Goal: Navigation & Orientation: Find specific page/section

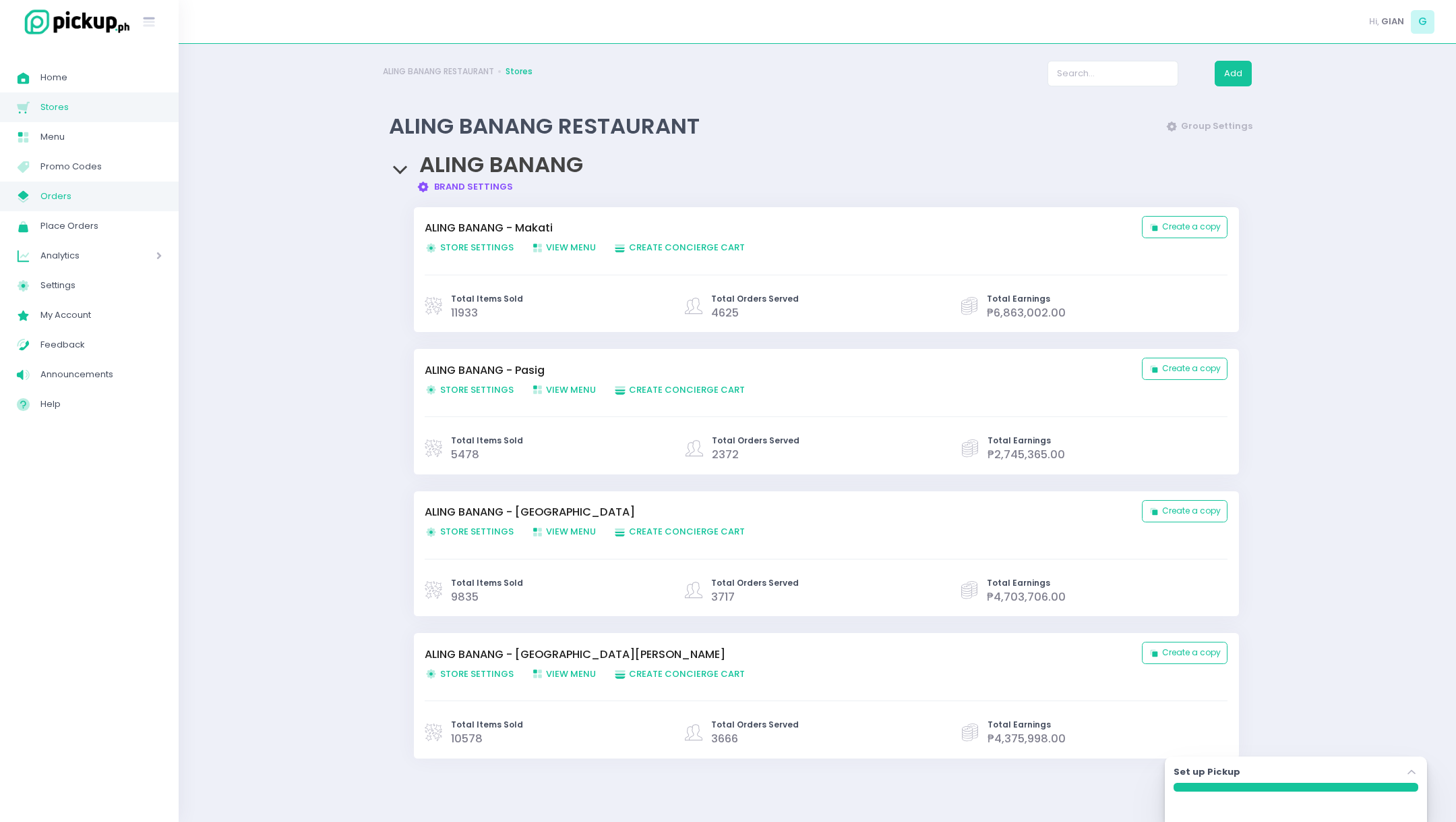
click at [62, 198] on span "Orders" at bounding box center [101, 196] width 121 height 18
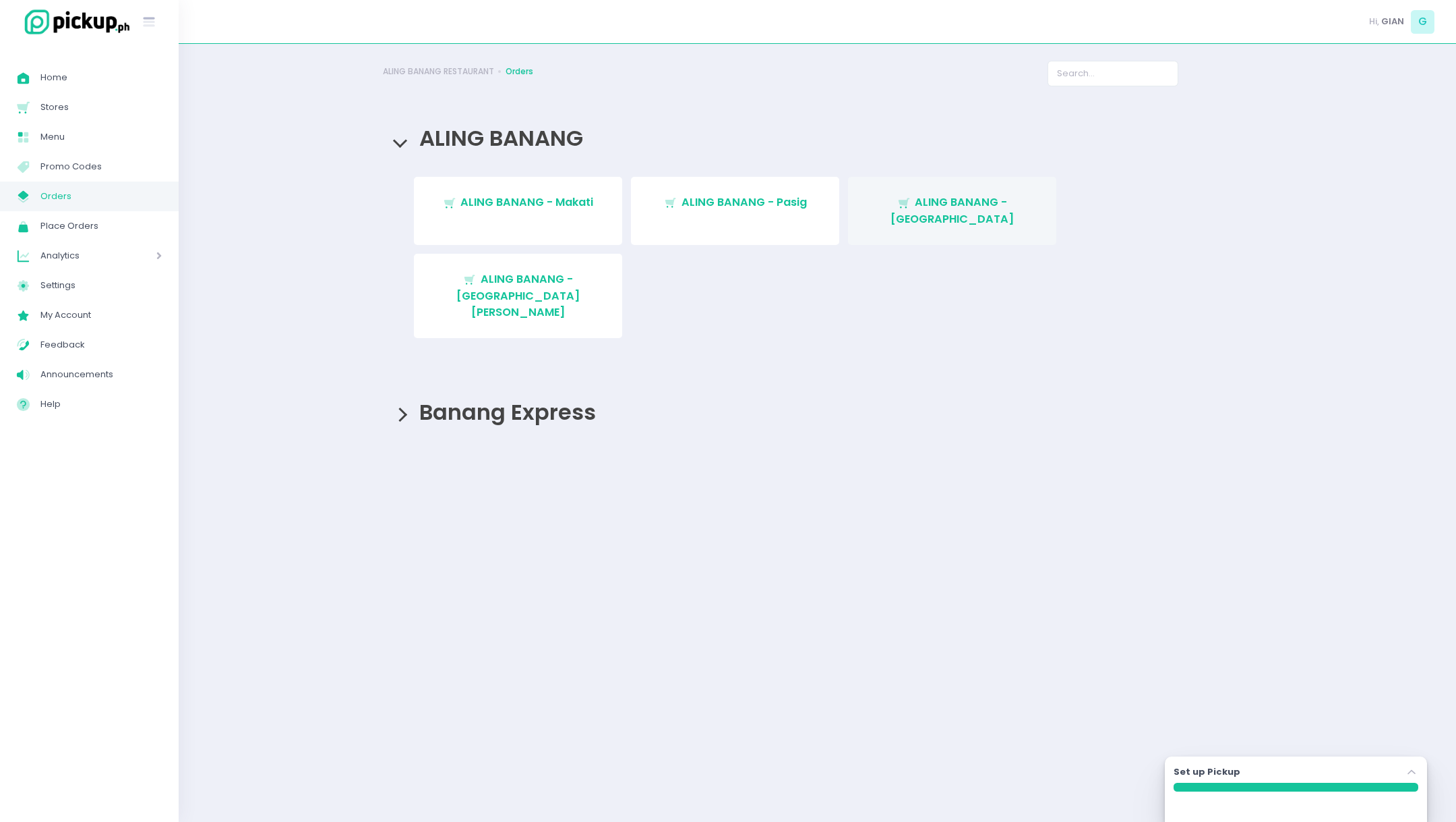
click at [941, 203] on span "ALING BANANG - [GEOGRAPHIC_DATA]" at bounding box center [953, 209] width 124 height 32
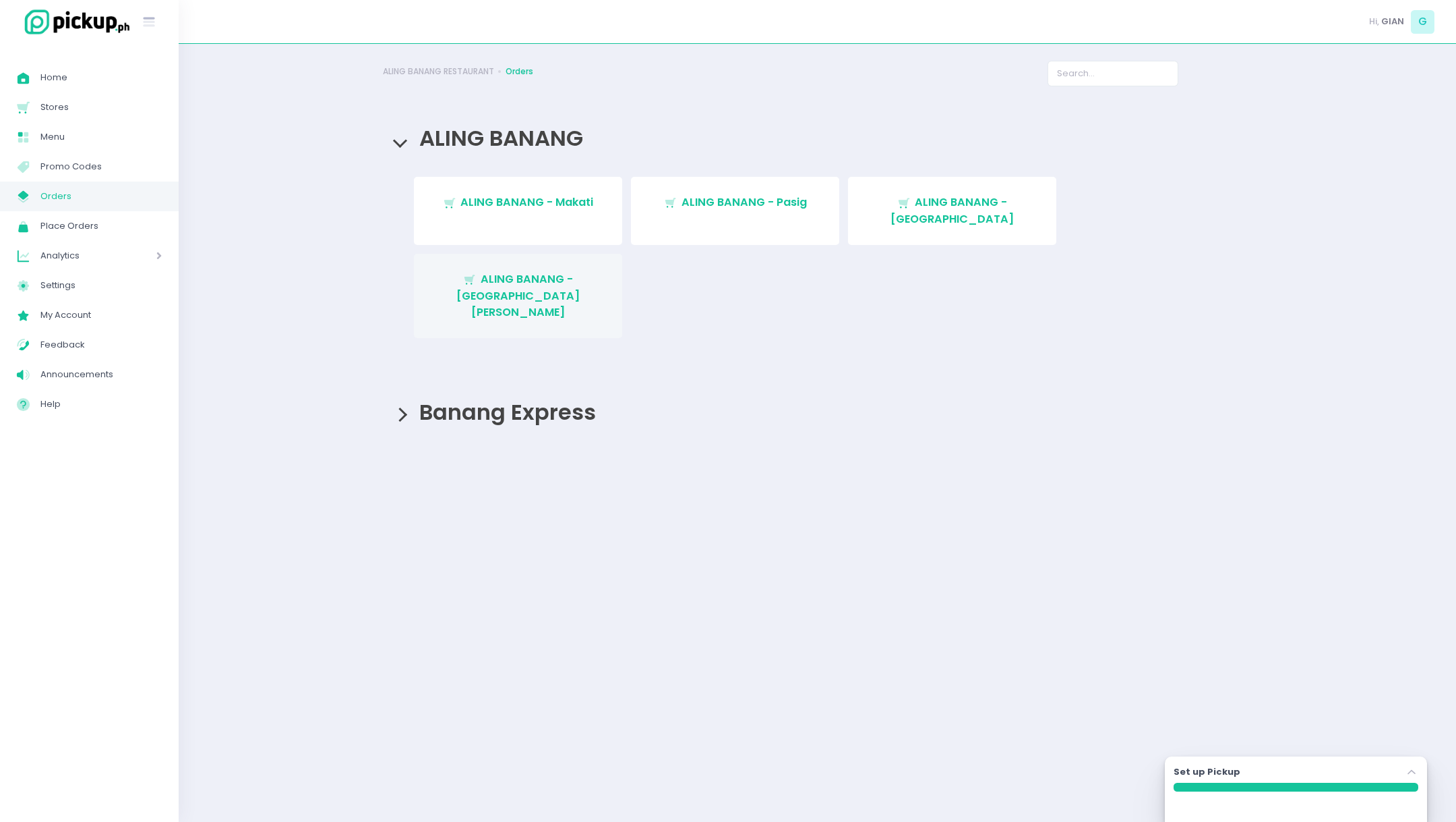
click at [512, 271] on span "ALING BANANG - [GEOGRAPHIC_DATA][PERSON_NAME]" at bounding box center [519, 296] width 124 height 49
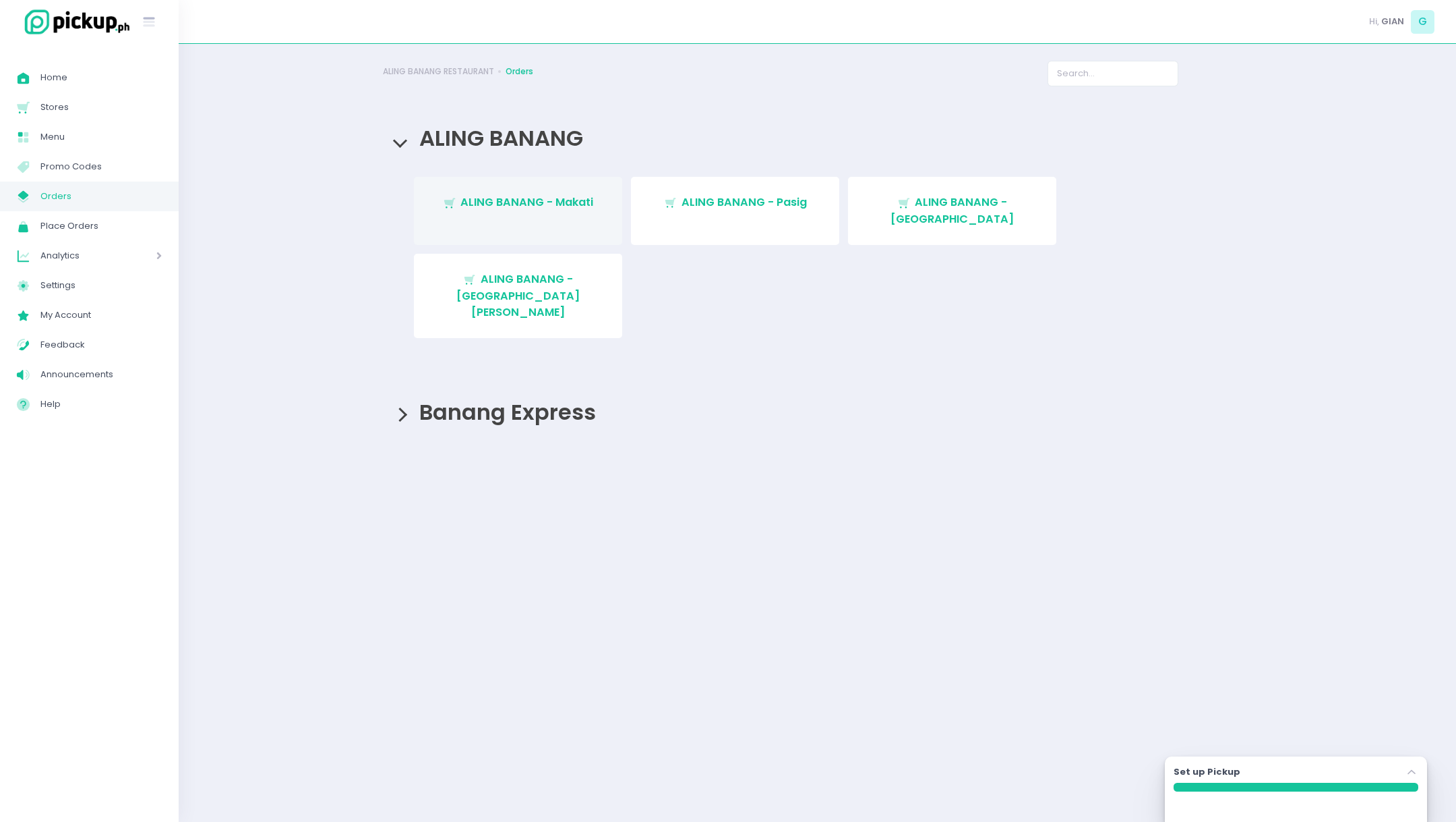
click at [534, 204] on span "ALING BANANG - Makati" at bounding box center [527, 201] width 133 height 15
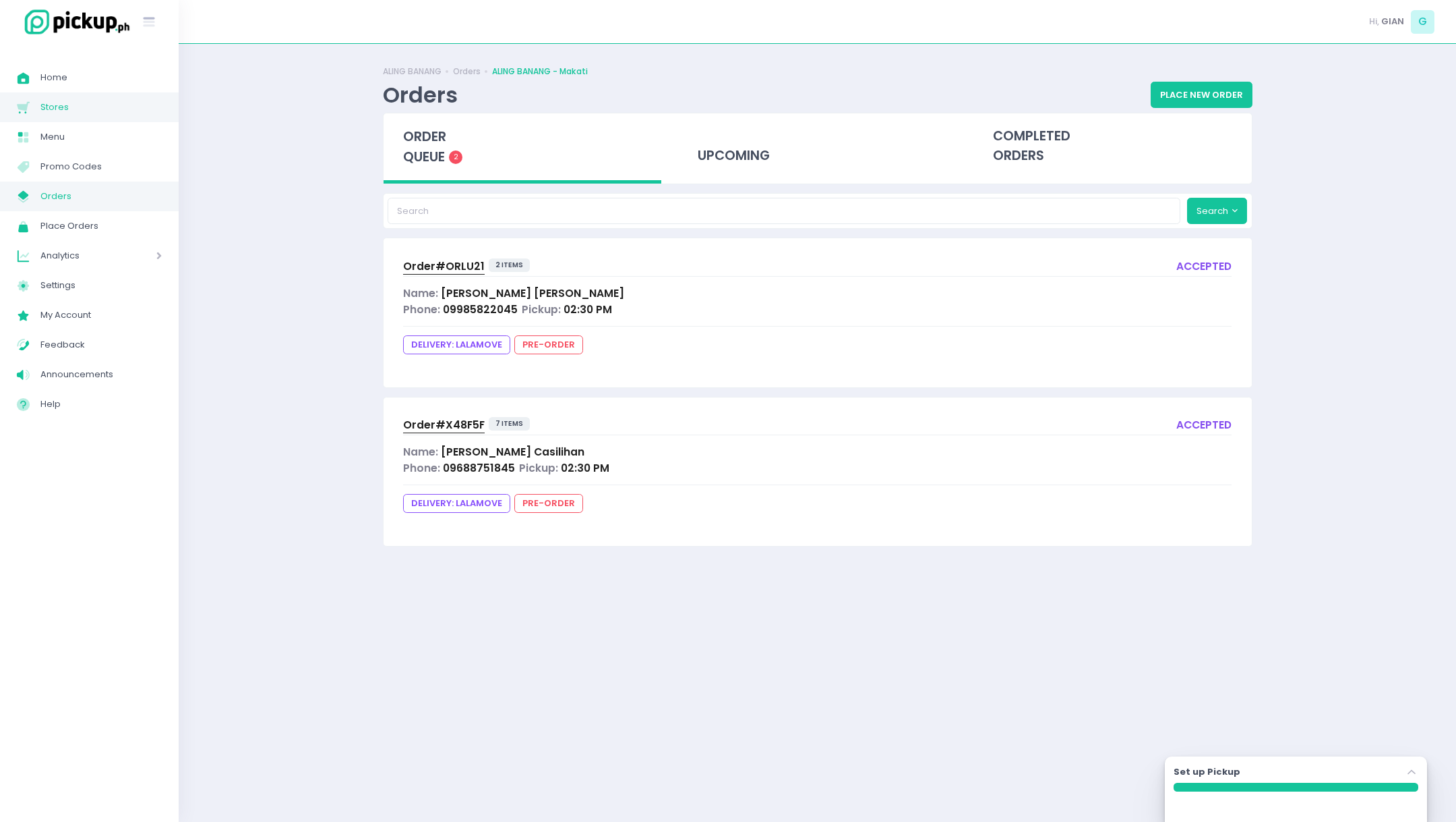
click at [64, 107] on span "Stores" at bounding box center [101, 108] width 121 height 18
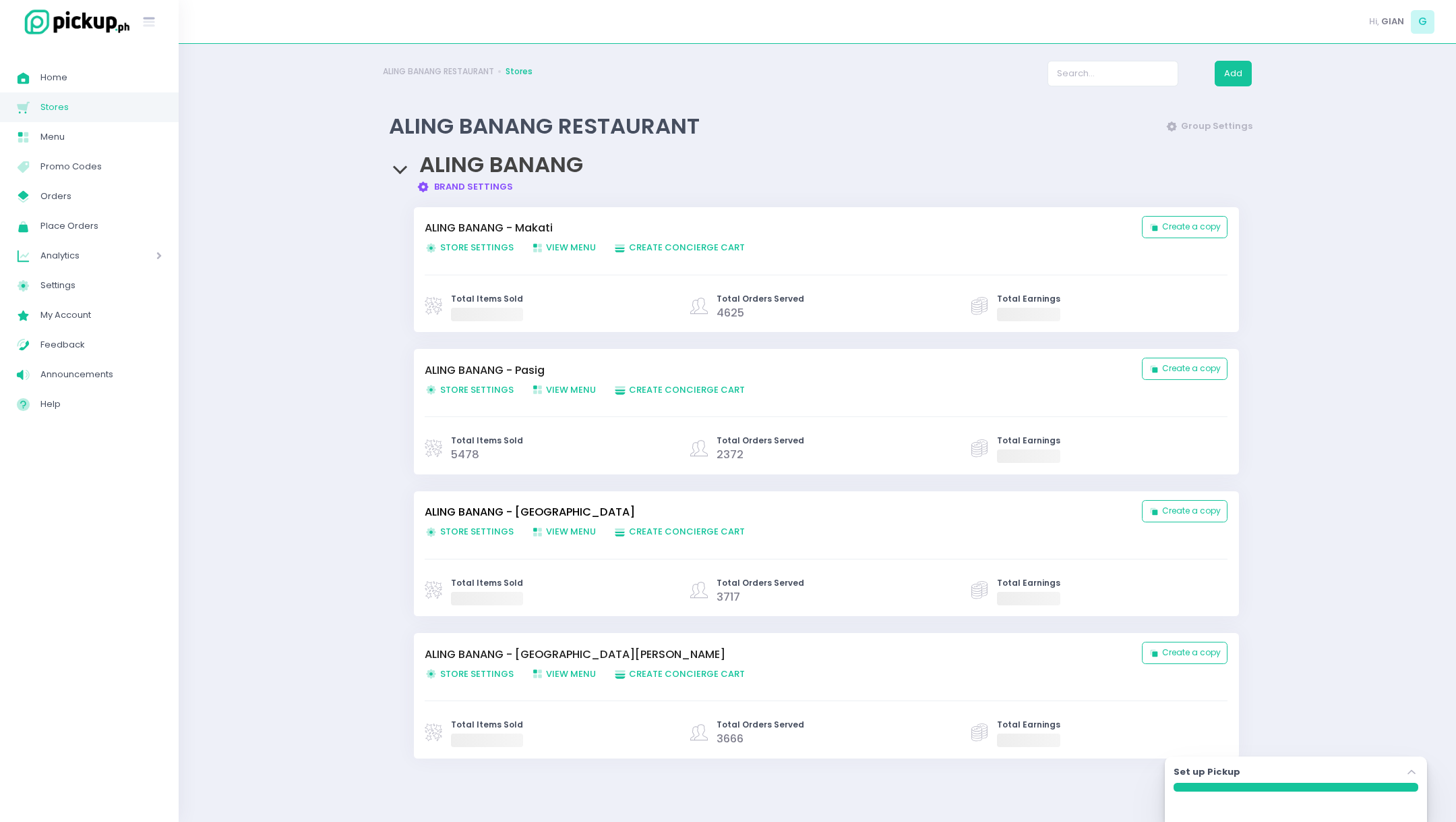
scroll to position [74, 0]
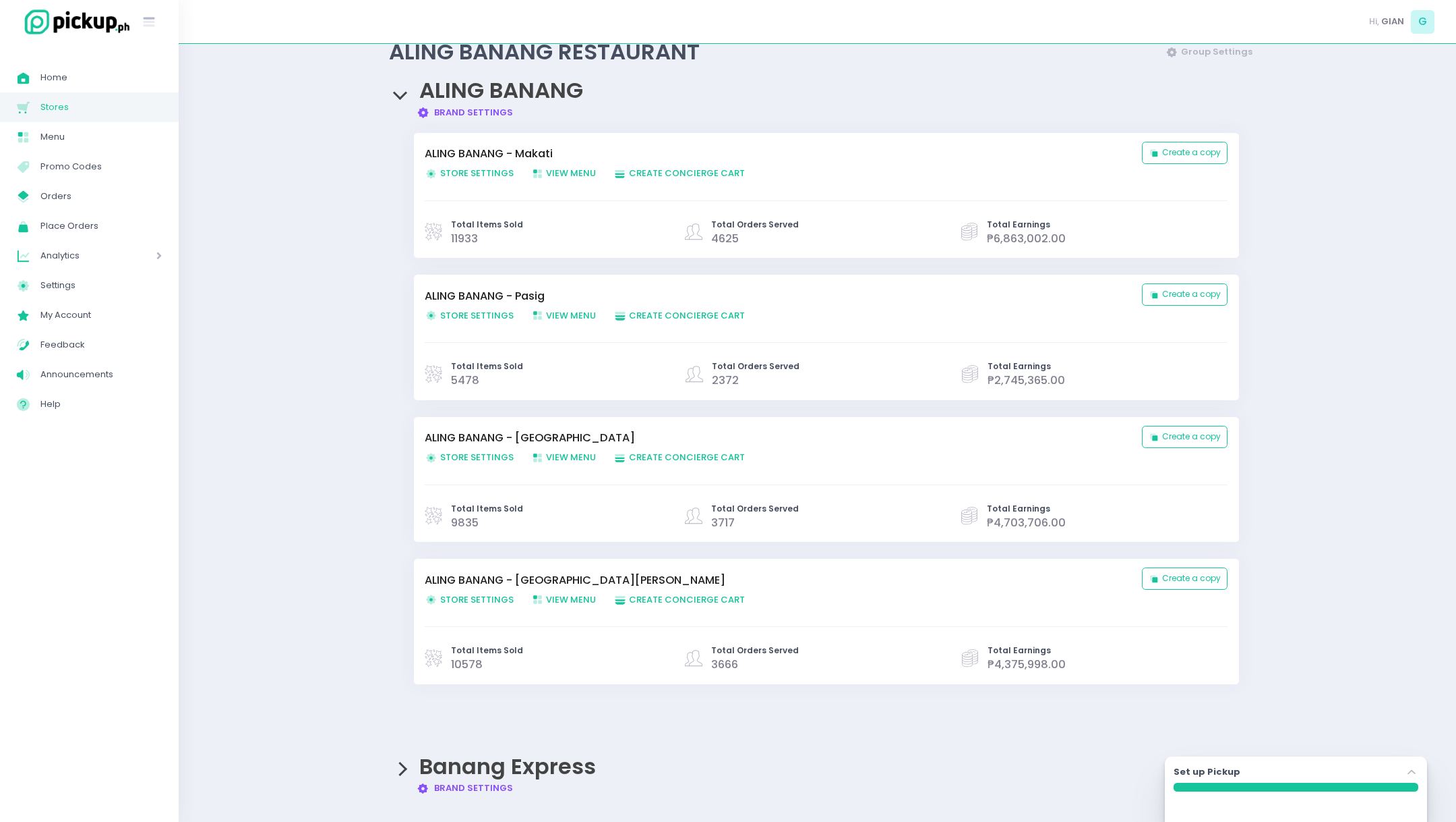
click at [515, 762] on span "Banang Express" at bounding box center [507, 766] width 177 height 30
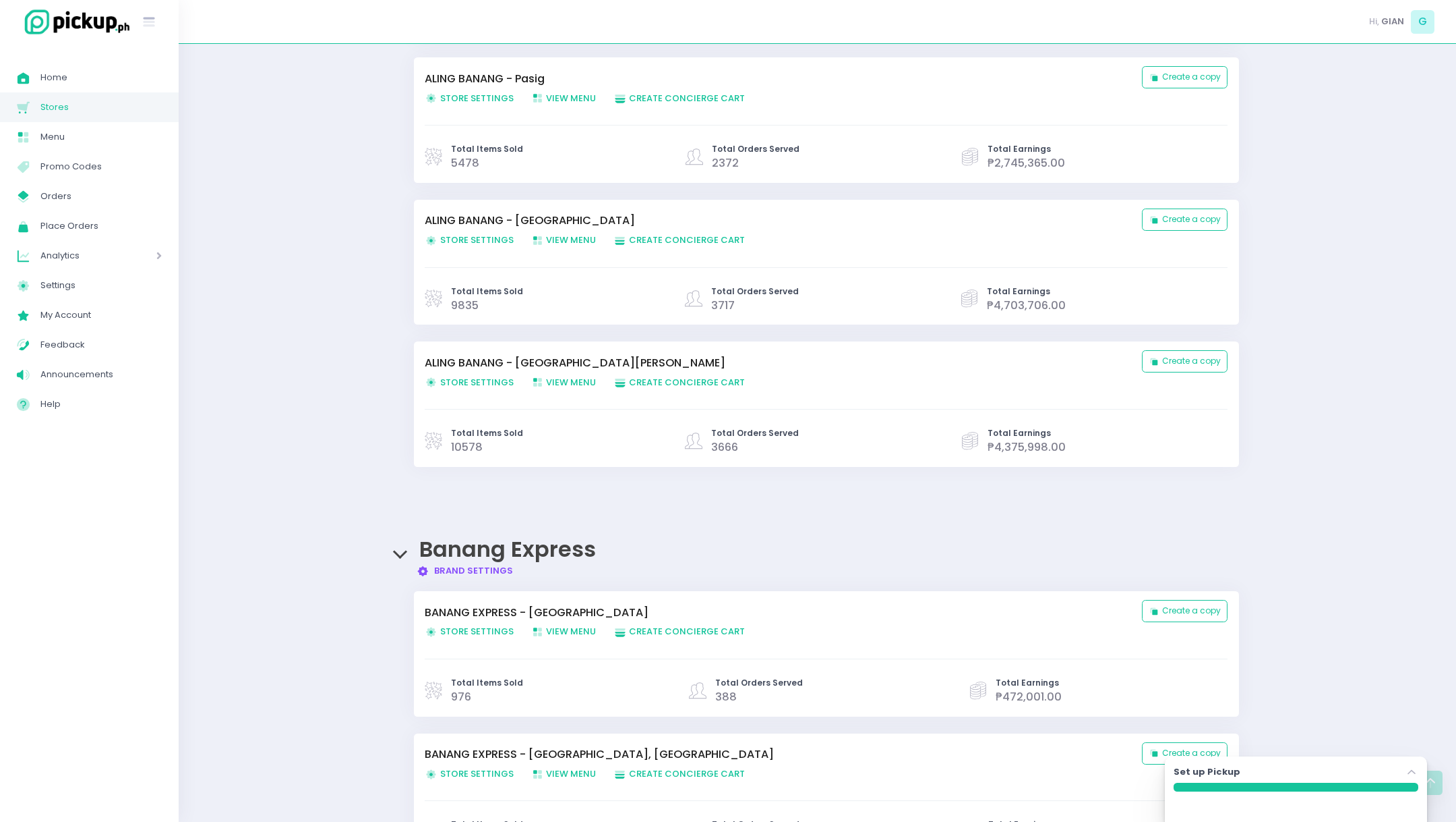
scroll to position [364, 0]
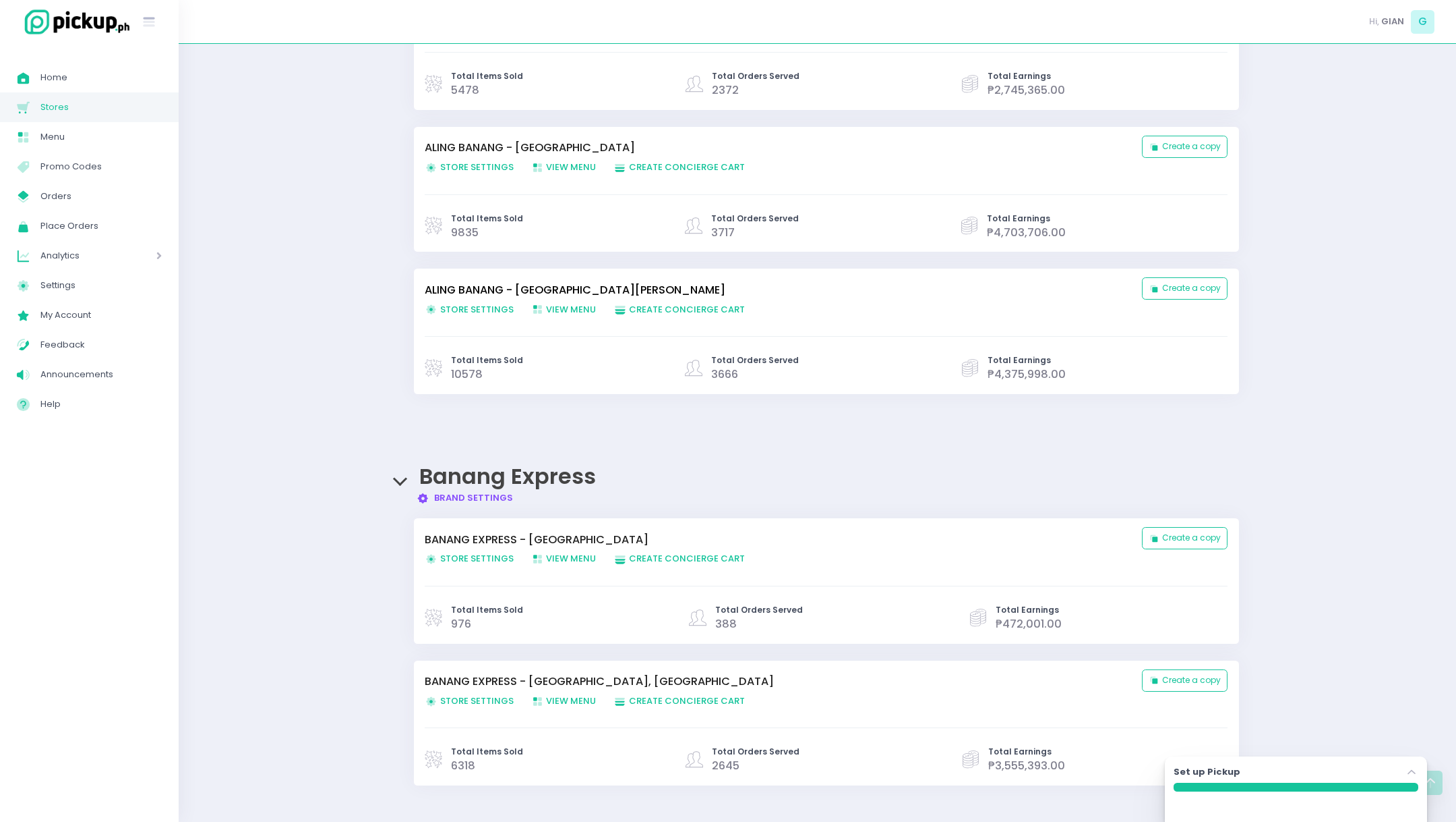
click at [496, 288] on link "ALING BANANG - [GEOGRAPHIC_DATA][PERSON_NAME]" at bounding box center [777, 290] width 704 height 16
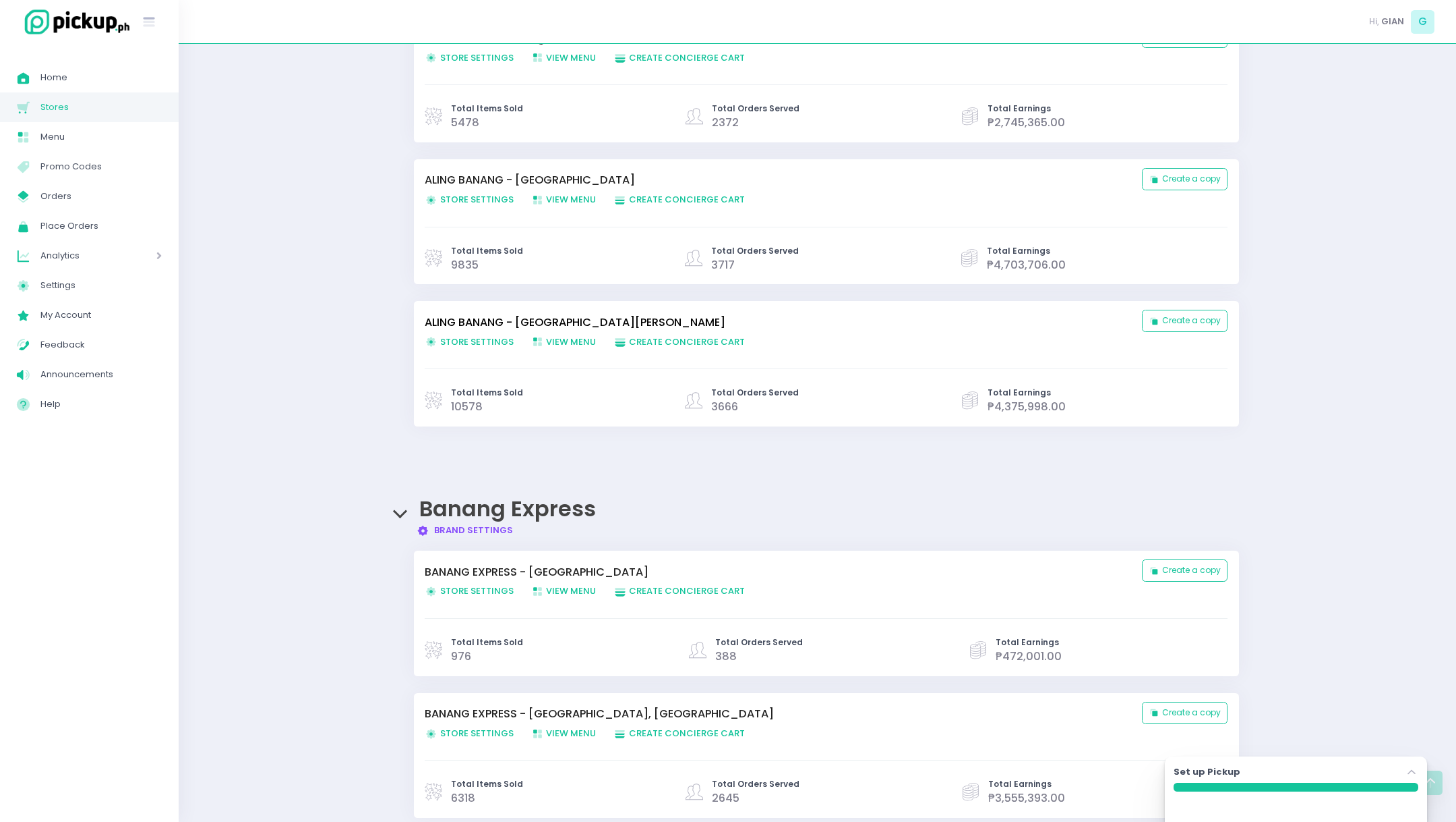
scroll to position [333, 0]
click at [72, 199] on span "Orders" at bounding box center [101, 196] width 121 height 18
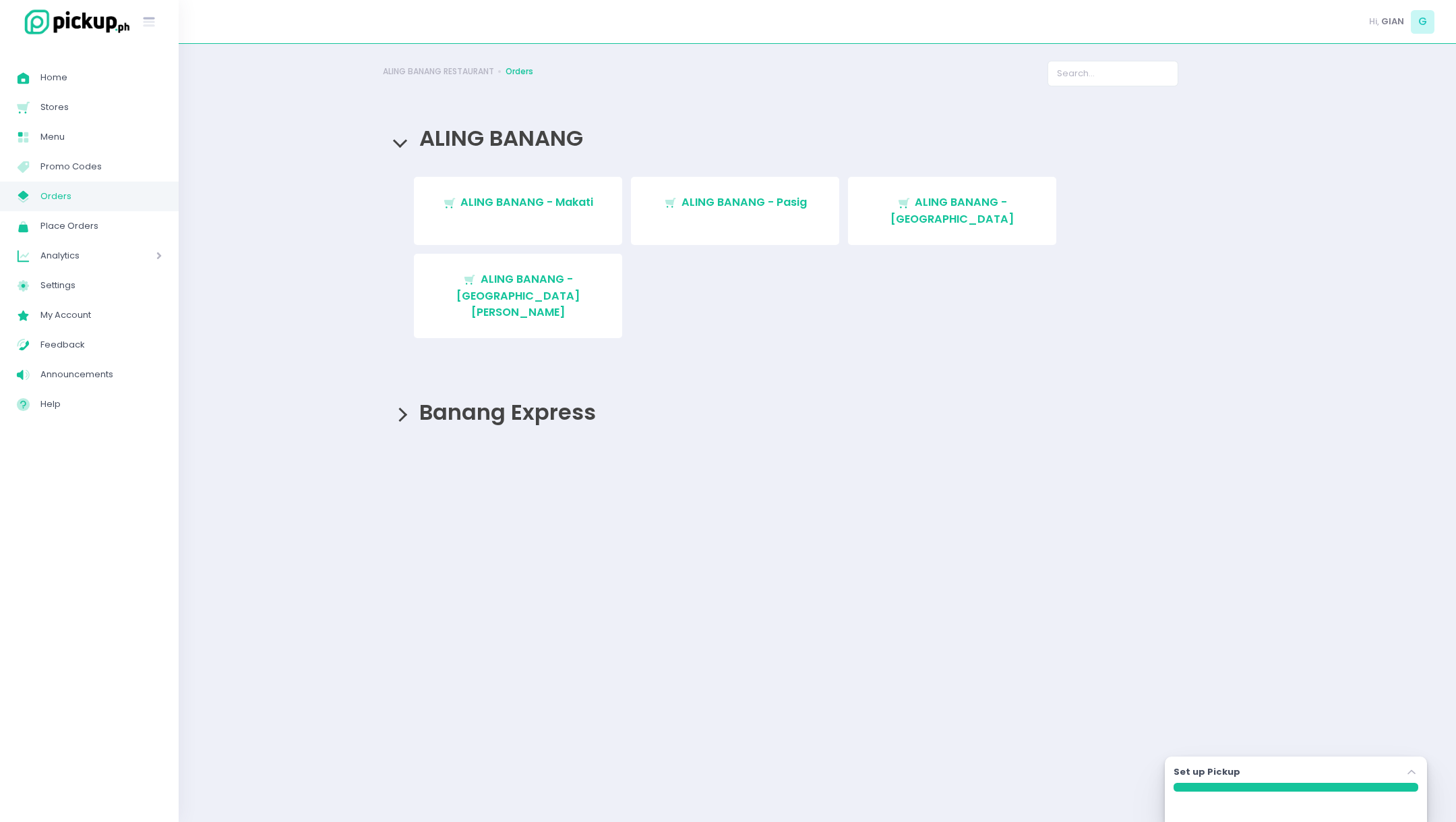
click at [406, 386] on div "Banang Express" at bounding box center [818, 411] width 870 height 51
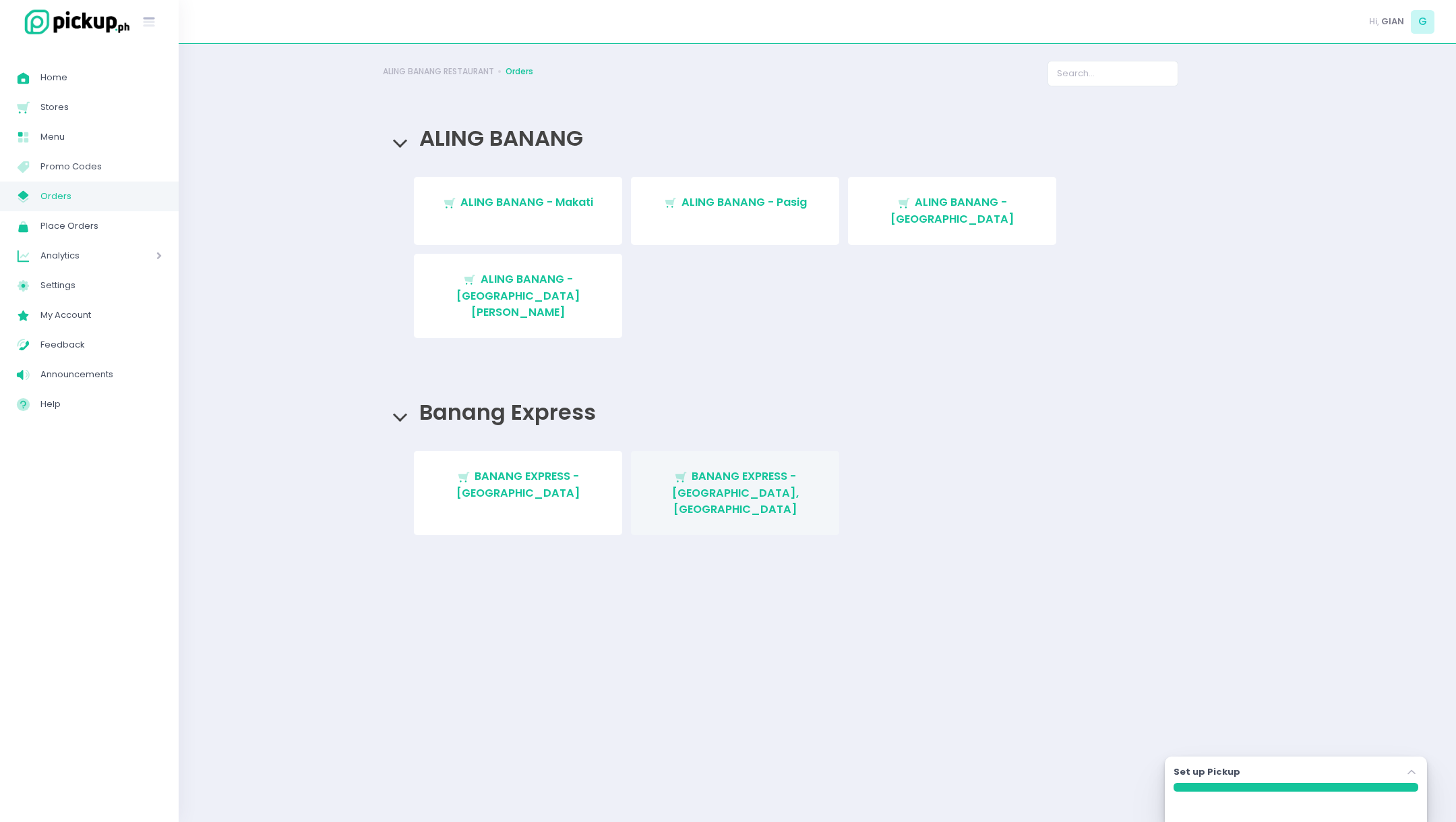
click at [681, 451] on link "Stockholm-icons / Shopping / Cart1 Created with Sketch. BANANG EXPRESS - [GEOGR…" at bounding box center [735, 493] width 208 height 85
